Goal: Check status: Check status

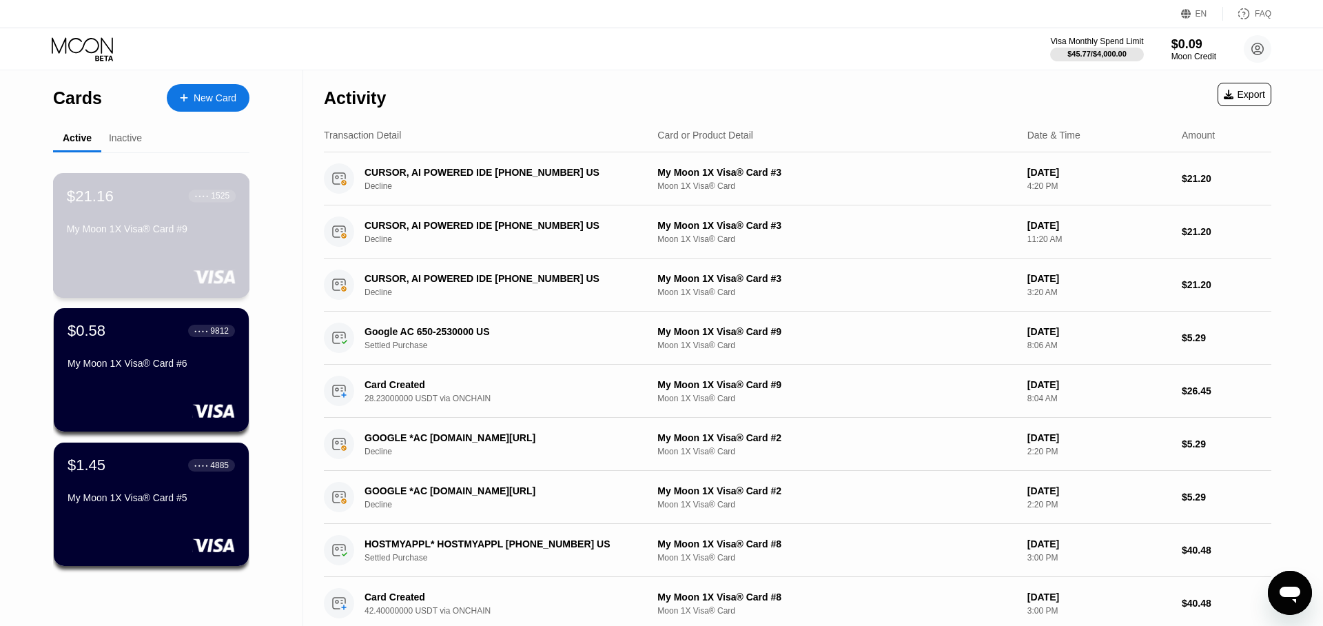
click at [179, 262] on div "$21.16 ● ● ● ● 1525 My Moon 1X Visa® Card #9" at bounding box center [151, 235] width 197 height 125
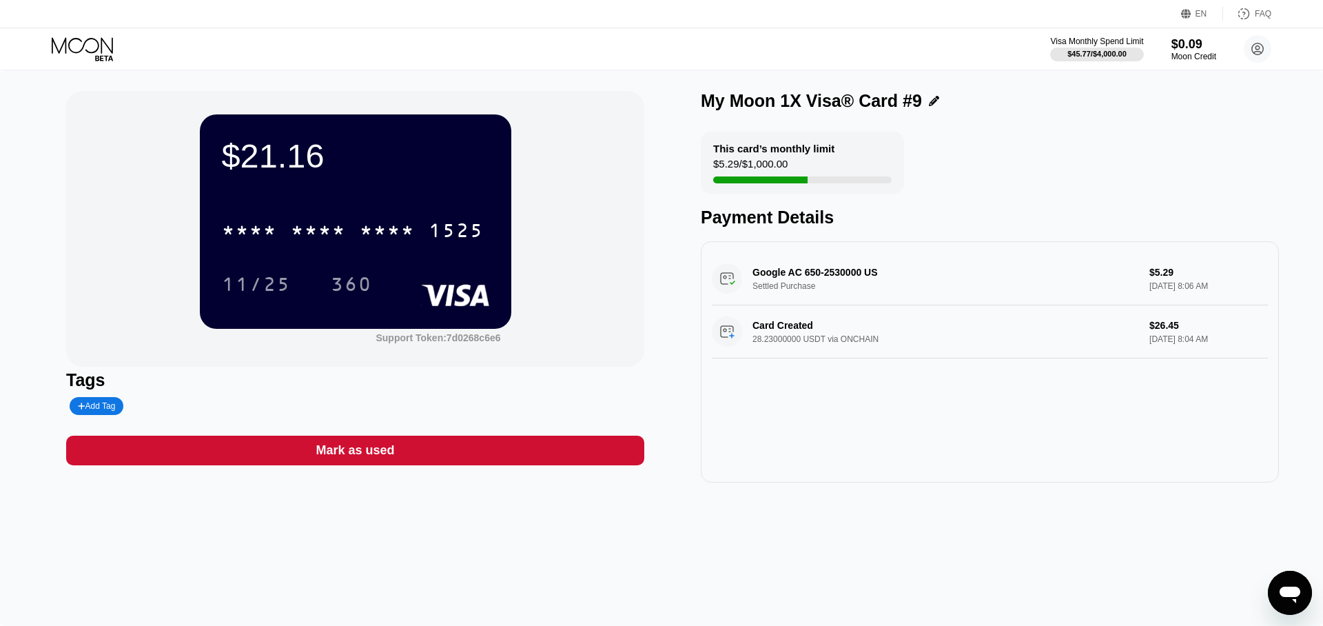
click at [852, 273] on div "Google AC 650-2530000 US Settled Purchase $5.29 [DATE] 8:06 AM" at bounding box center [990, 278] width 556 height 53
drag, startPoint x: 787, startPoint y: 272, endPoint x: 855, endPoint y: 276, distance: 67.7
click at [853, 276] on div "Google AC 650-2530000 US Settled Purchase $5.29 [DATE] 8:06 AM" at bounding box center [990, 278] width 556 height 53
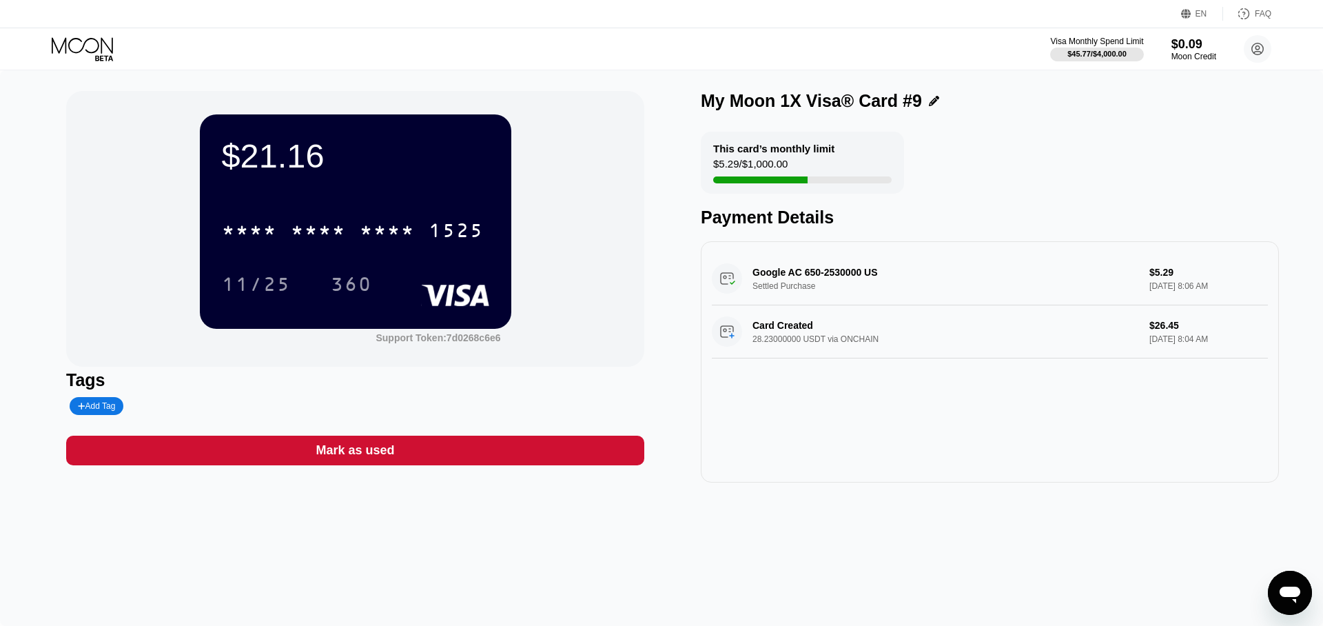
click at [898, 288] on div "Google AC 650-2530000 US Settled Purchase $5.29 [DATE] 8:06 AM" at bounding box center [990, 278] width 556 height 53
click at [898, 289] on div "Google AC 650-2530000 US Settled Purchase $5.29 [DATE] 8:06 AM" at bounding box center [990, 278] width 556 height 53
drag, startPoint x: 773, startPoint y: 167, endPoint x: 716, endPoint y: 163, distance: 57.4
click at [716, 163] on div "This card’s monthly limit $5.29 / $1,000.00" at bounding box center [802, 163] width 203 height 62
drag, startPoint x: 714, startPoint y: 152, endPoint x: 795, endPoint y: 152, distance: 80.6
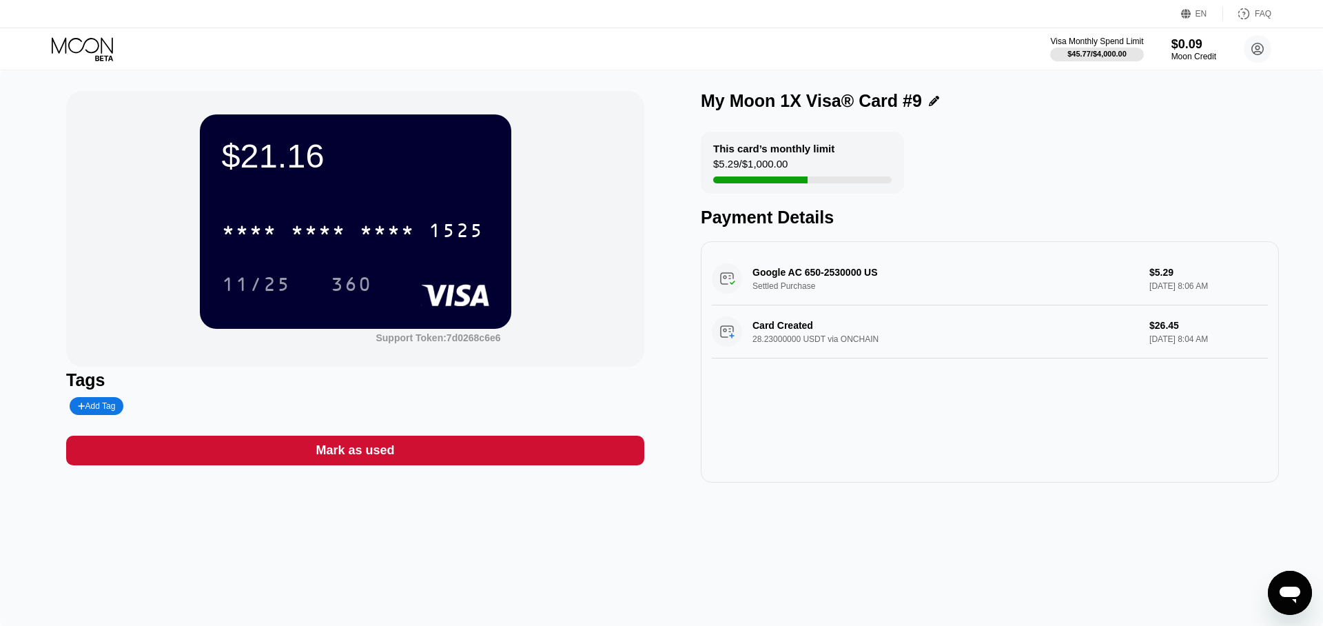
click at [795, 152] on div "This card’s monthly limit" at bounding box center [773, 149] width 121 height 12
click at [775, 168] on div "$5.29 / $1,000.00" at bounding box center [750, 167] width 74 height 19
click at [1017, 187] on div "This card’s monthly limit $5.29 / $1,000.00 Payment Details" at bounding box center [990, 180] width 578 height 96
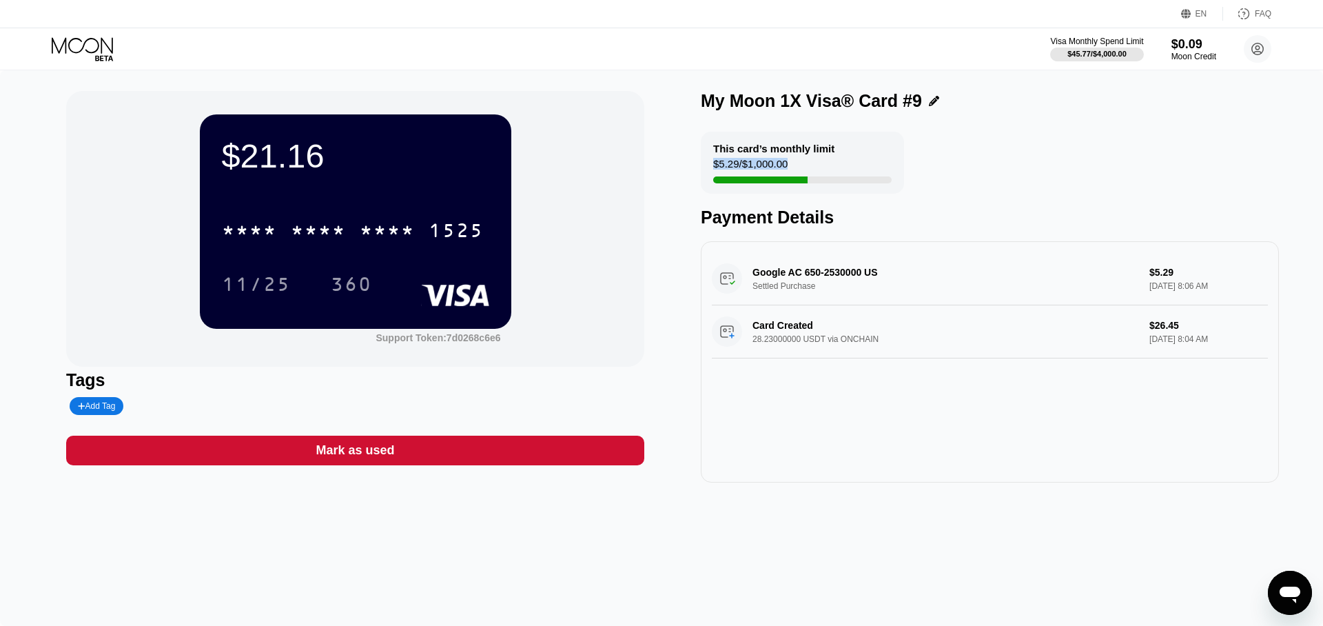
drag, startPoint x: 862, startPoint y: 168, endPoint x: 842, endPoint y: 174, distance: 20.7
click at [845, 173] on div "This card’s monthly limit $5.29 / $1,000.00" at bounding box center [802, 163] width 203 height 62
click at [773, 184] on div "This card’s monthly limit $5.29 / $1,000.00" at bounding box center [802, 163] width 203 height 62
click at [772, 181] on div at bounding box center [760, 179] width 94 height 7
click at [773, 181] on div at bounding box center [760, 179] width 94 height 7
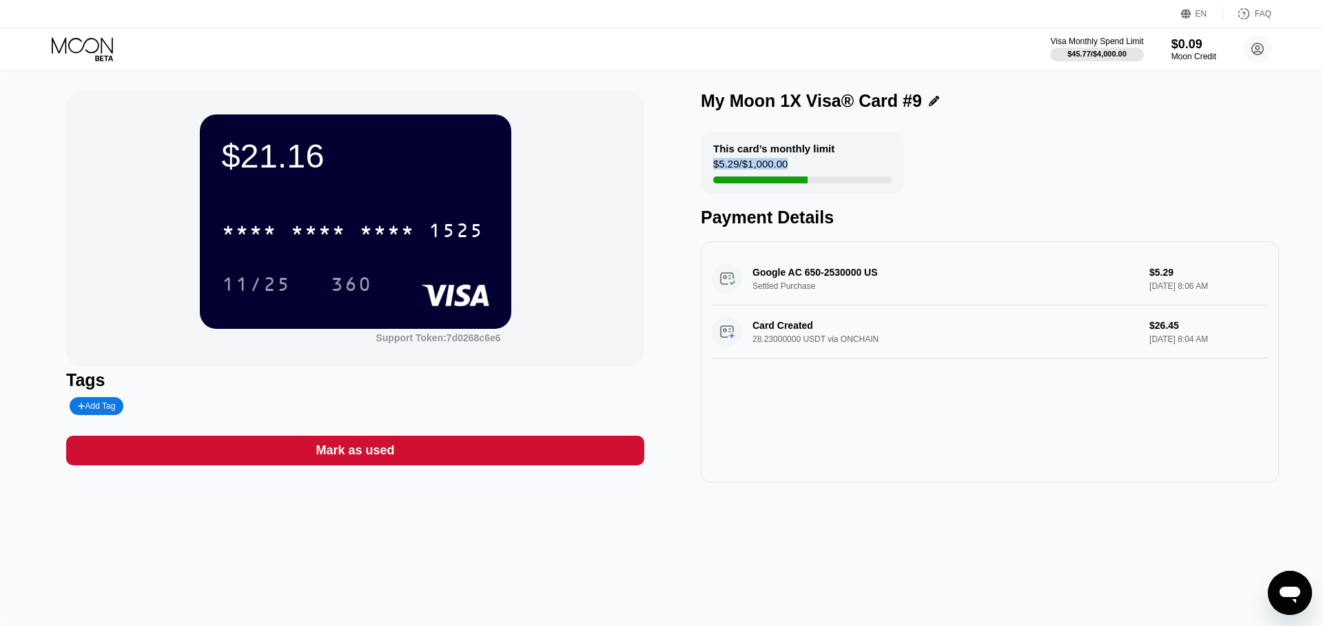
drag, startPoint x: 776, startPoint y: 181, endPoint x: 831, endPoint y: 185, distance: 54.6
click at [824, 184] on div "This card’s monthly limit $5.29 / $1,000.00" at bounding box center [802, 163] width 203 height 62
click at [954, 159] on div "This card’s monthly limit $5.29 / $1,000.00 Payment Details" at bounding box center [990, 180] width 578 height 96
click at [929, 98] on icon at bounding box center [934, 101] width 10 height 10
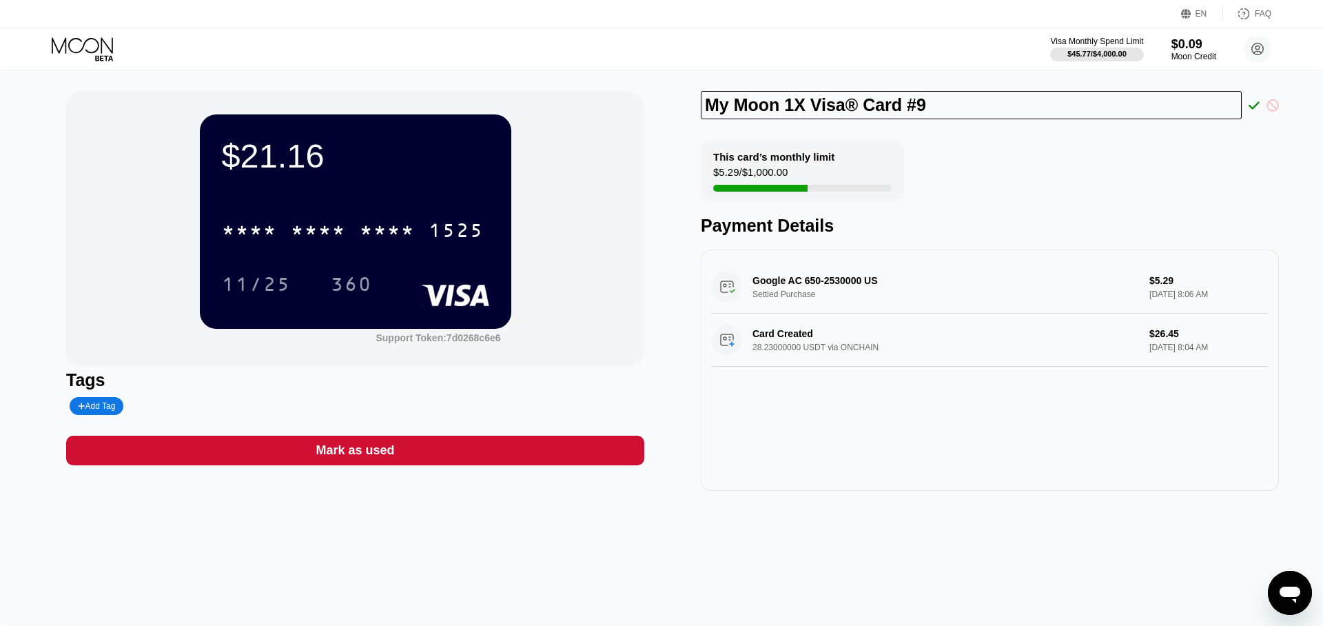
click at [1270, 103] on icon at bounding box center [1273, 105] width 12 height 12
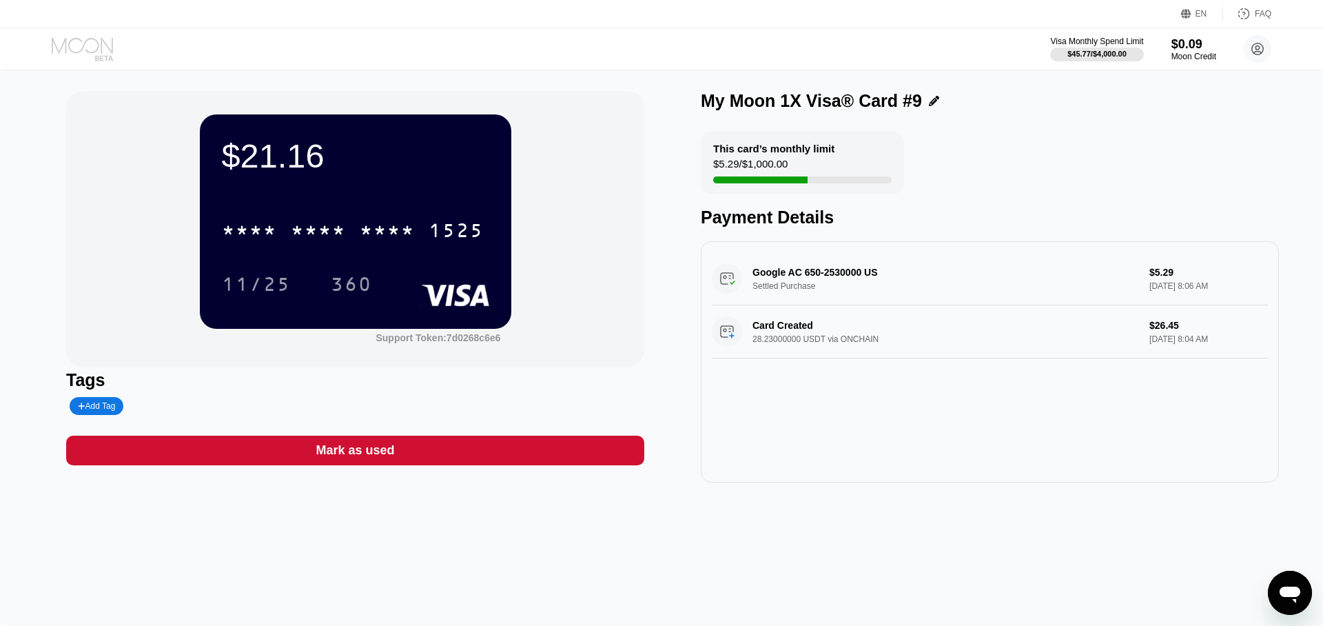
click at [89, 50] on icon at bounding box center [84, 49] width 64 height 24
